Goal: Transaction & Acquisition: Purchase product/service

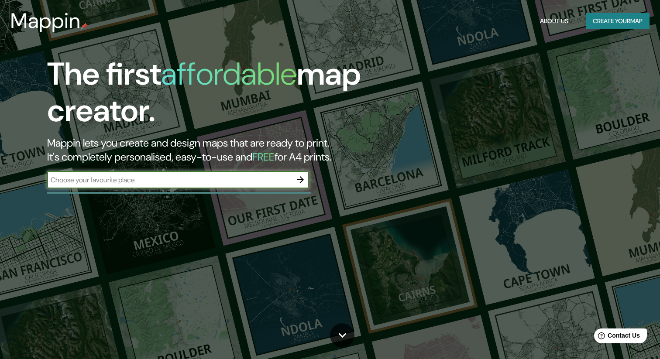
click at [131, 182] on input "text" at bounding box center [169, 180] width 245 height 10
type input "LAGUNA [PERSON_NAME]"
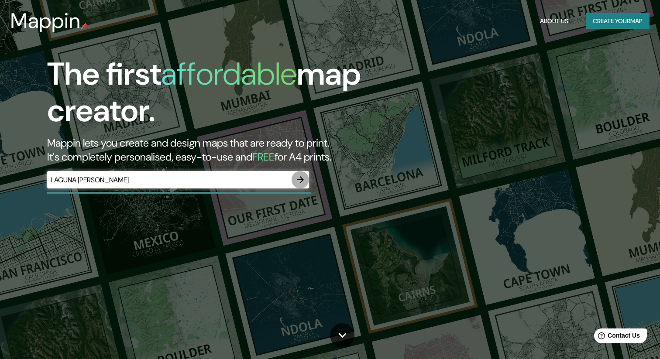
click at [301, 182] on icon "button" at bounding box center [300, 179] width 7 height 7
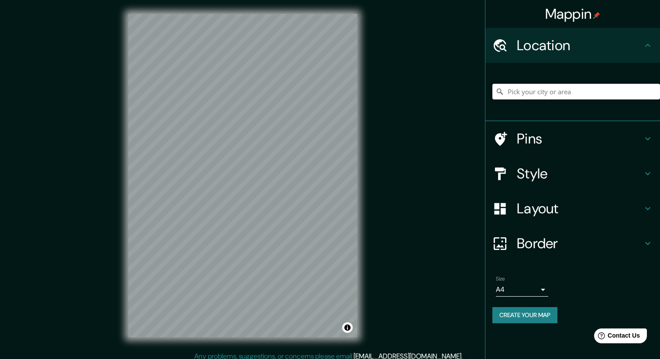
click at [534, 88] on input "Pick your city or area" at bounding box center [577, 92] width 168 height 16
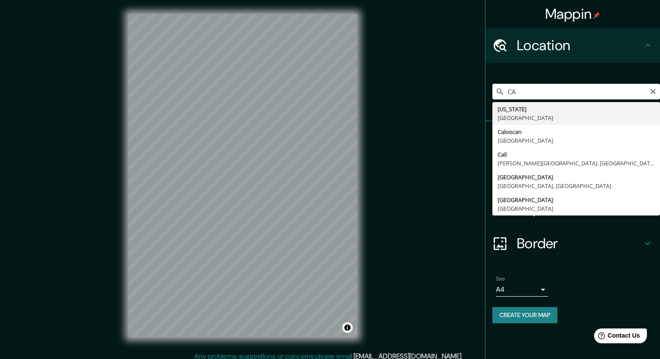
type input "C"
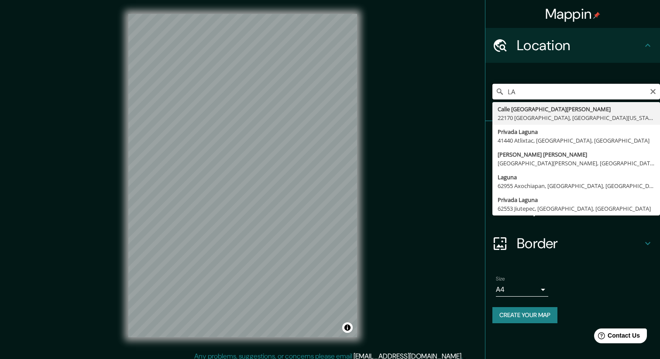
type input "L"
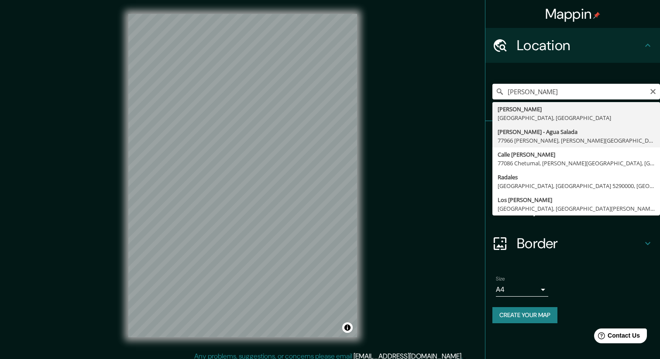
type input "[PERSON_NAME] - Agua Salada, 77966 [PERSON_NAME], [PERSON_NAME][GEOGRAPHIC_DATA…"
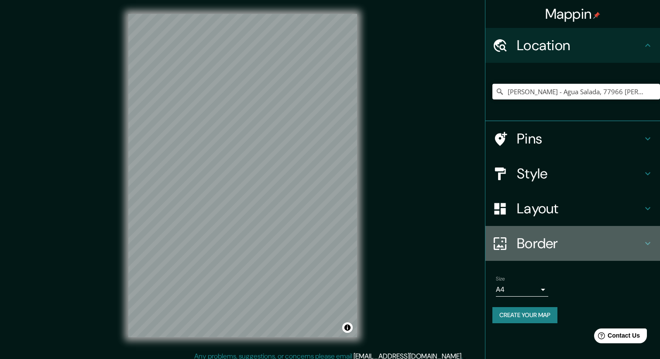
click at [528, 247] on h4 "Border" at bounding box center [580, 243] width 126 height 17
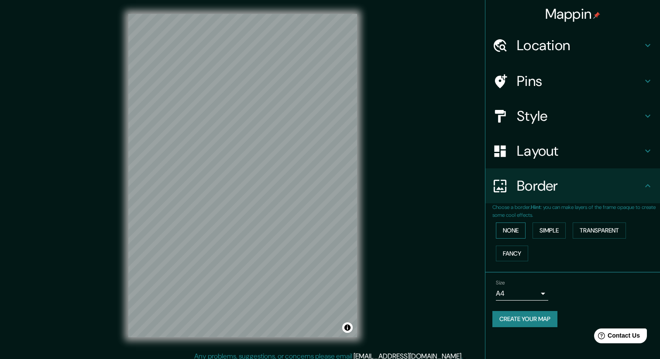
click at [517, 232] on button "None" at bounding box center [511, 231] width 30 height 16
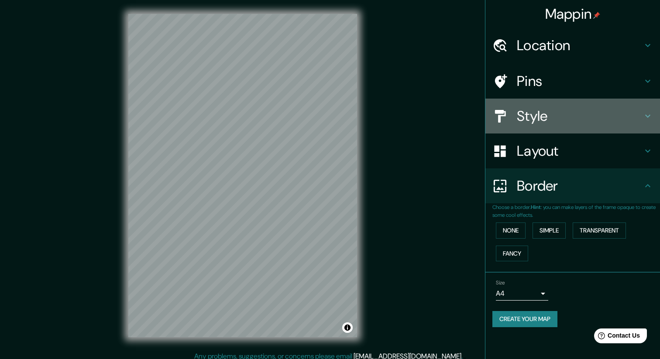
click at [540, 112] on h4 "Style" at bounding box center [580, 115] width 126 height 17
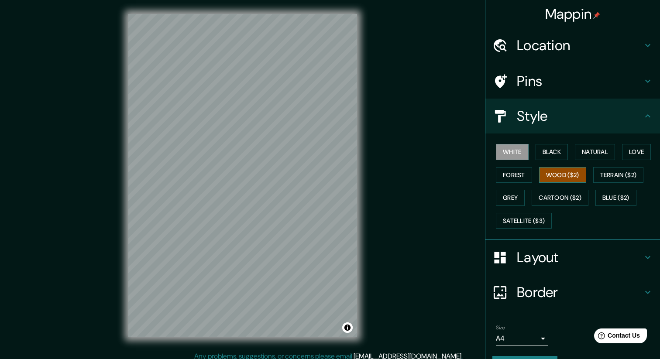
click at [563, 172] on button "Wood ($2)" at bounding box center [562, 175] width 47 height 16
click at [610, 153] on button "Natural" at bounding box center [595, 152] width 40 height 16
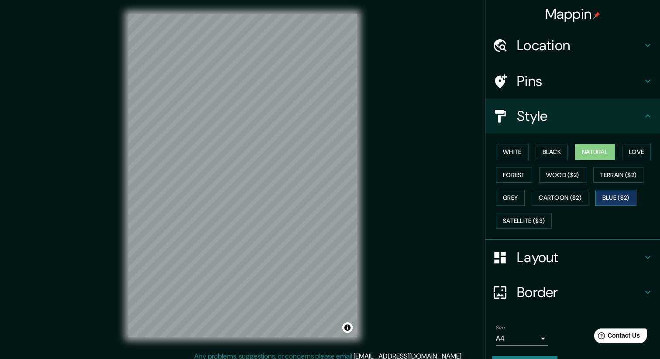
click at [623, 203] on button "Blue ($2)" at bounding box center [616, 198] width 41 height 16
click at [610, 176] on button "Terrain ($2)" at bounding box center [619, 175] width 51 height 16
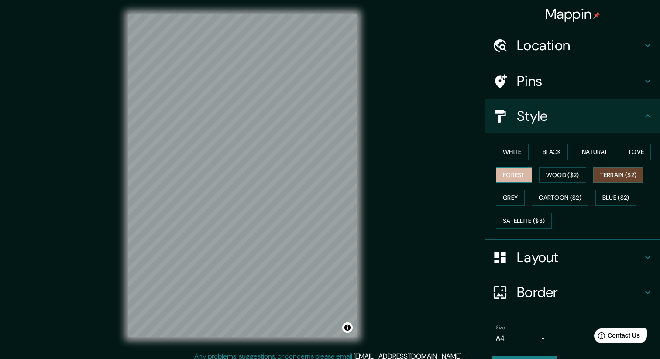
click at [520, 172] on button "Forest" at bounding box center [514, 175] width 36 height 16
click at [568, 180] on button "Wood ($2)" at bounding box center [562, 175] width 47 height 16
click at [619, 181] on button "Terrain ($2)" at bounding box center [619, 175] width 51 height 16
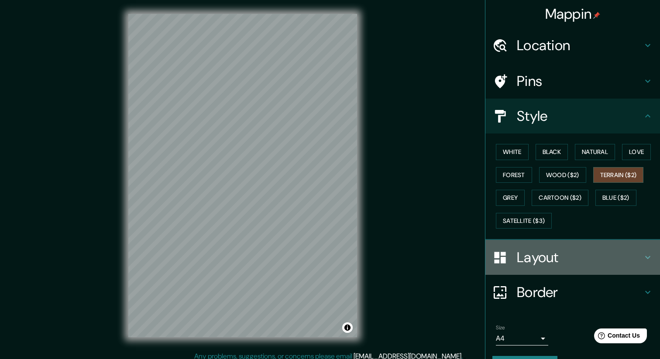
click at [620, 256] on h4 "Layout" at bounding box center [580, 257] width 126 height 17
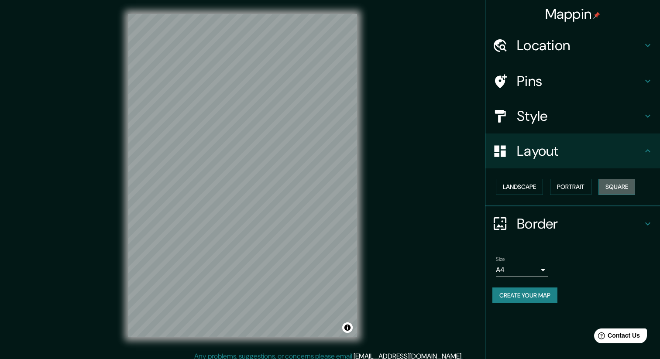
click at [619, 186] on button "Square" at bounding box center [617, 187] width 37 height 16
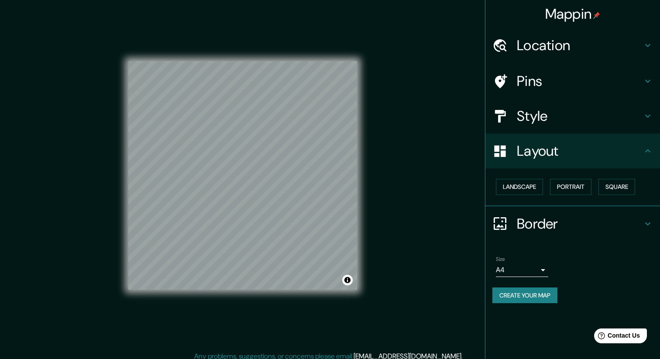
click at [646, 219] on icon at bounding box center [648, 224] width 10 height 10
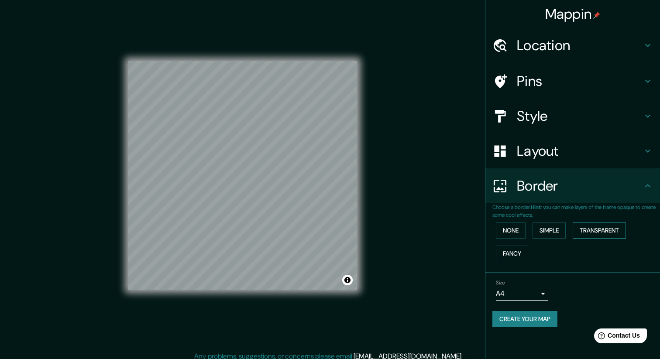
click at [607, 233] on button "Transparent" at bounding box center [599, 231] width 53 height 16
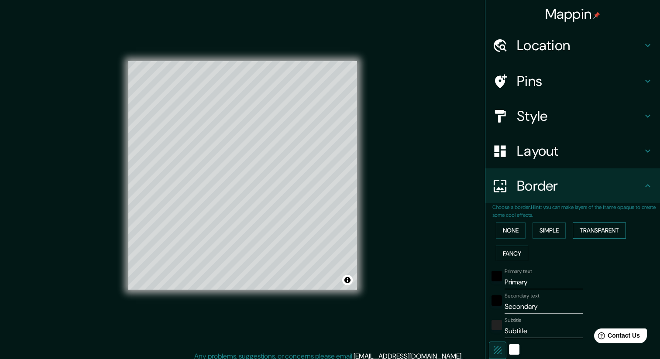
click at [607, 233] on button "Transparent" at bounding box center [599, 231] width 53 height 16
type input "252"
type input "42"
click at [515, 256] on button "Fancy" at bounding box center [512, 254] width 32 height 16
click at [545, 238] on button "Simple" at bounding box center [549, 231] width 33 height 16
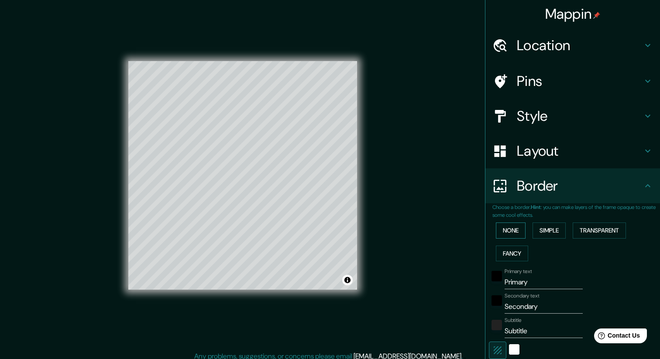
click at [507, 229] on button "None" at bounding box center [511, 231] width 30 height 16
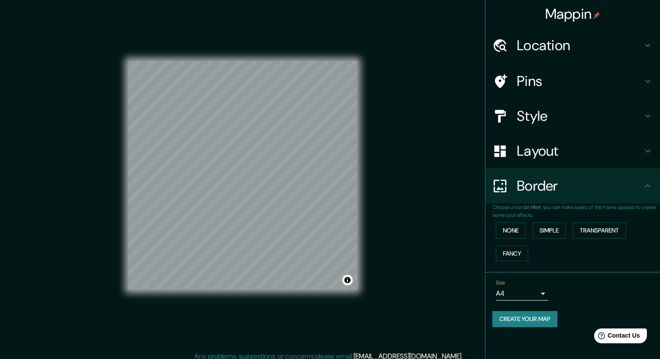
click at [545, 293] on body "Mappin Location [GEOGRAPHIC_DATA] - [GEOGRAPHIC_DATA], 77966 [PERSON_NAME], [PE…" at bounding box center [330, 179] width 660 height 359
click at [603, 291] on div at bounding box center [330, 179] width 660 height 359
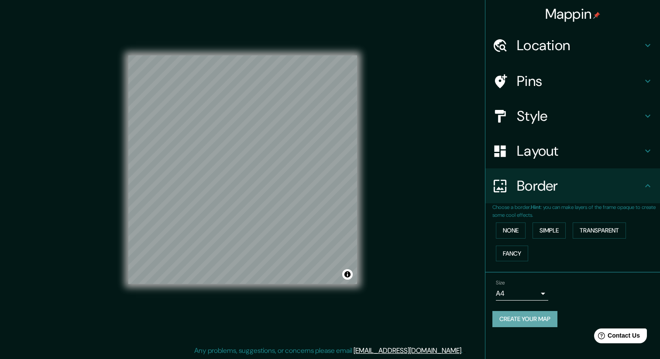
click at [539, 320] on button "Create your map" at bounding box center [525, 319] width 65 height 16
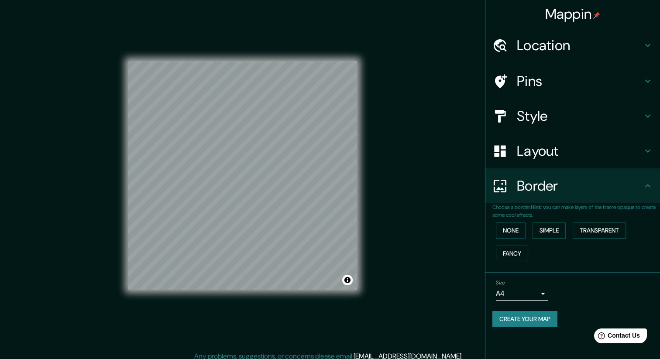
click at [592, 42] on h4 "Location" at bounding box center [580, 45] width 126 height 17
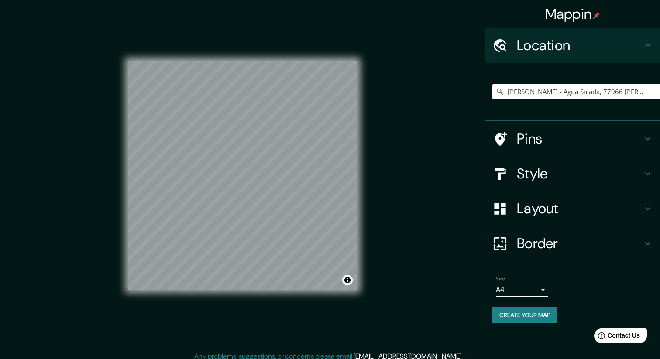
click at [624, 6] on div "Mappin" at bounding box center [573, 14] width 175 height 28
click at [597, 14] on img at bounding box center [597, 15] width 7 height 7
